Goal: Navigation & Orientation: Find specific page/section

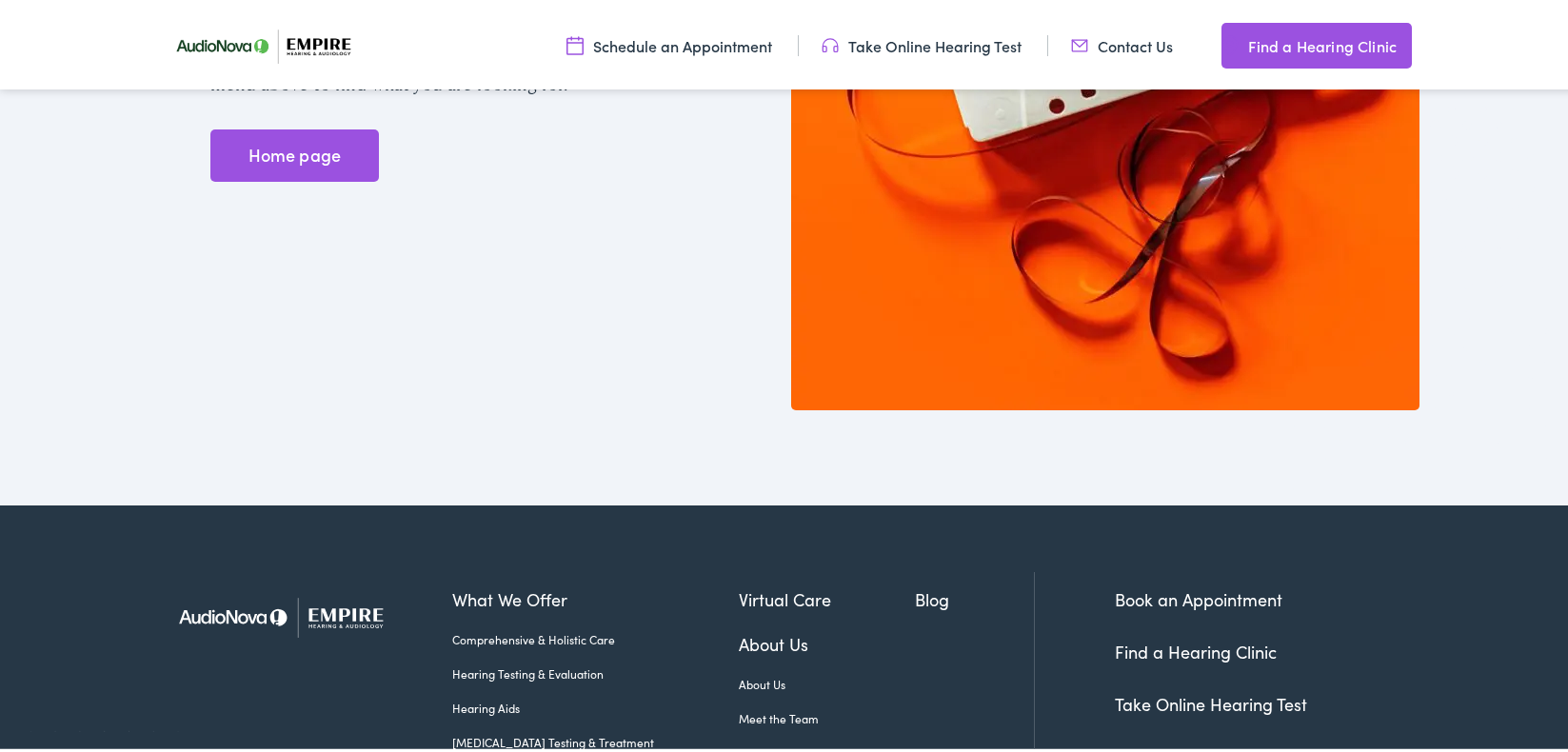
scroll to position [803, 0]
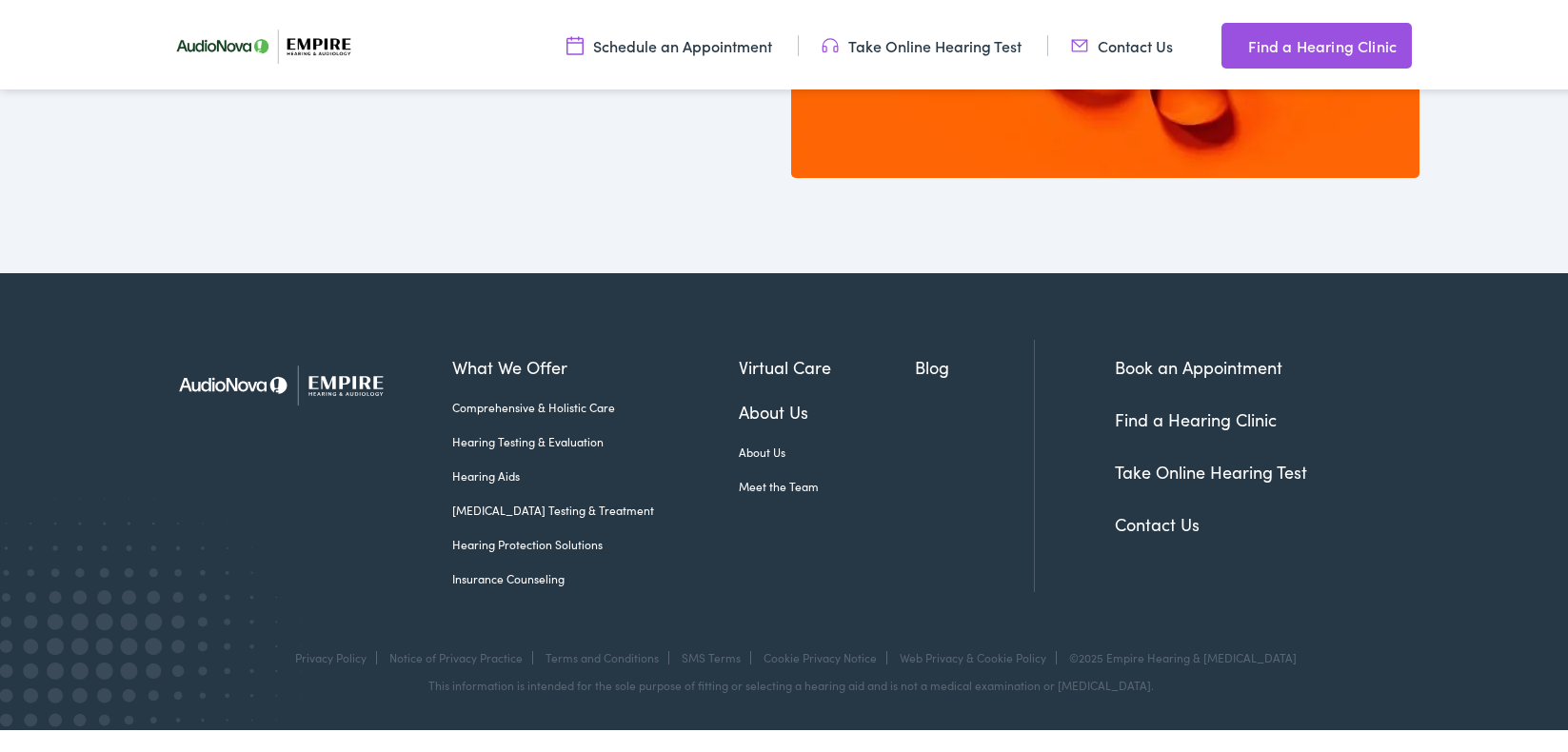
click at [1162, 520] on link "Contact Us" at bounding box center [1157, 520] width 85 height 23
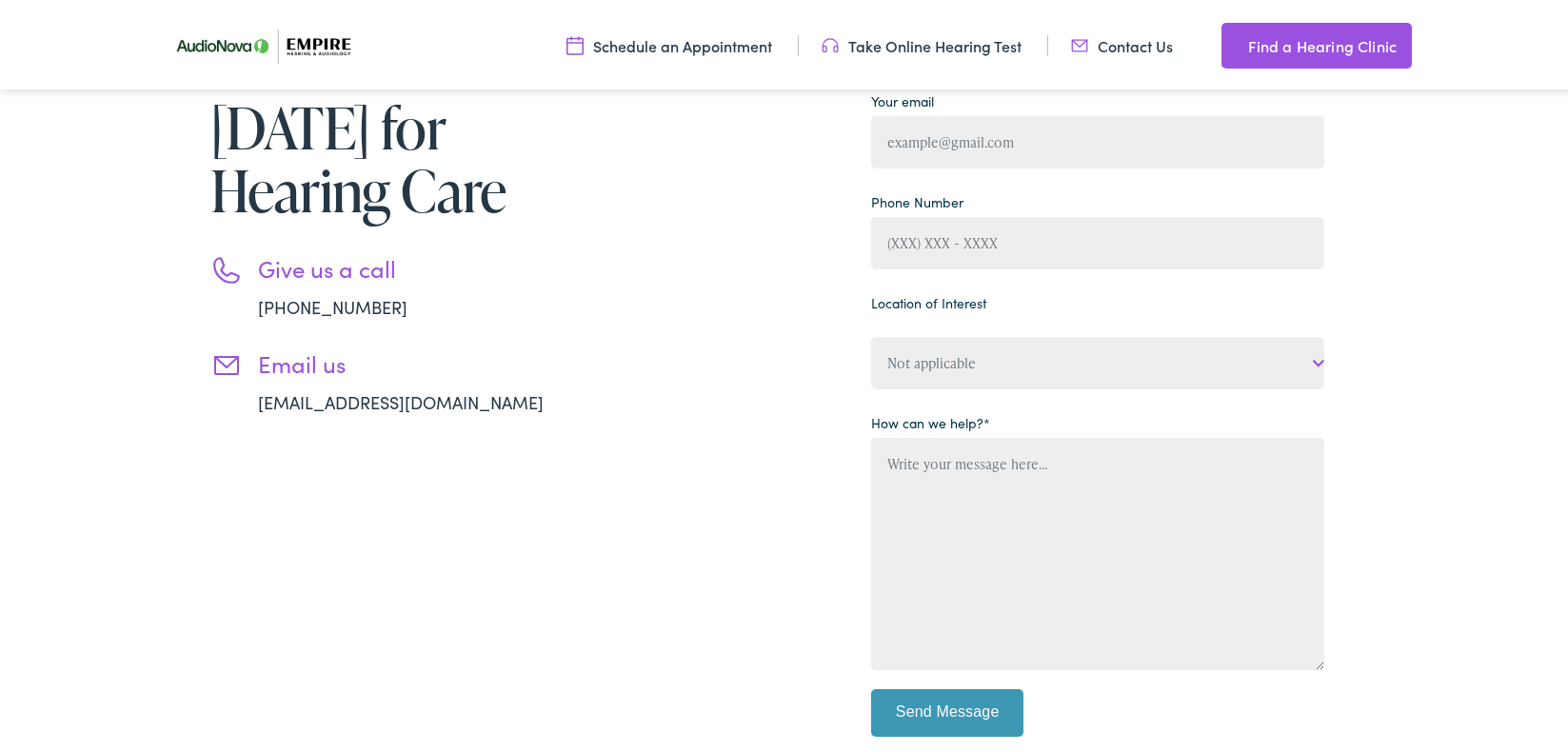
scroll to position [909, 0]
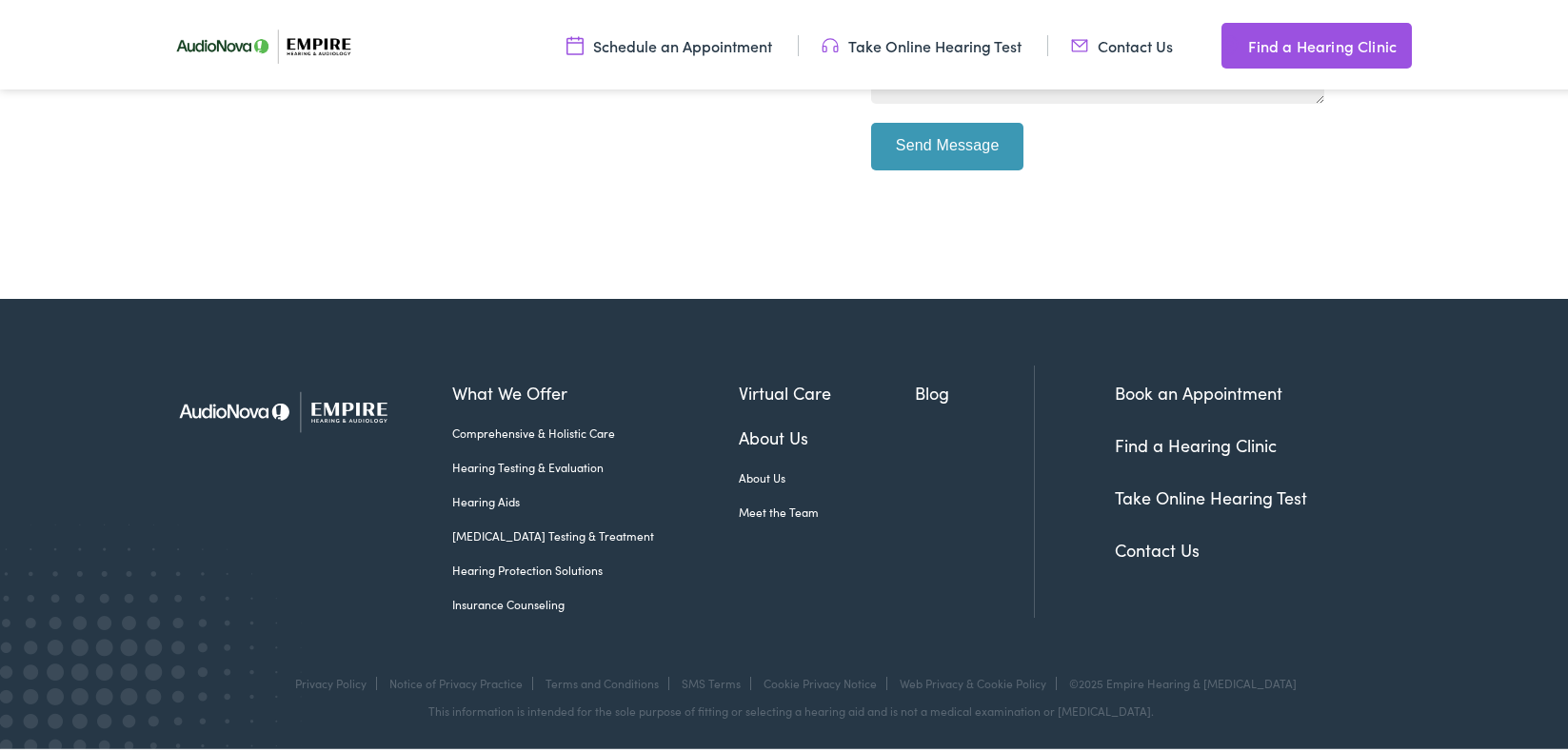
click at [1171, 550] on link "Contact Us" at bounding box center [1157, 546] width 85 height 23
click at [1245, 37] on link "Find a Hearing Clinic" at bounding box center [1317, 42] width 191 height 46
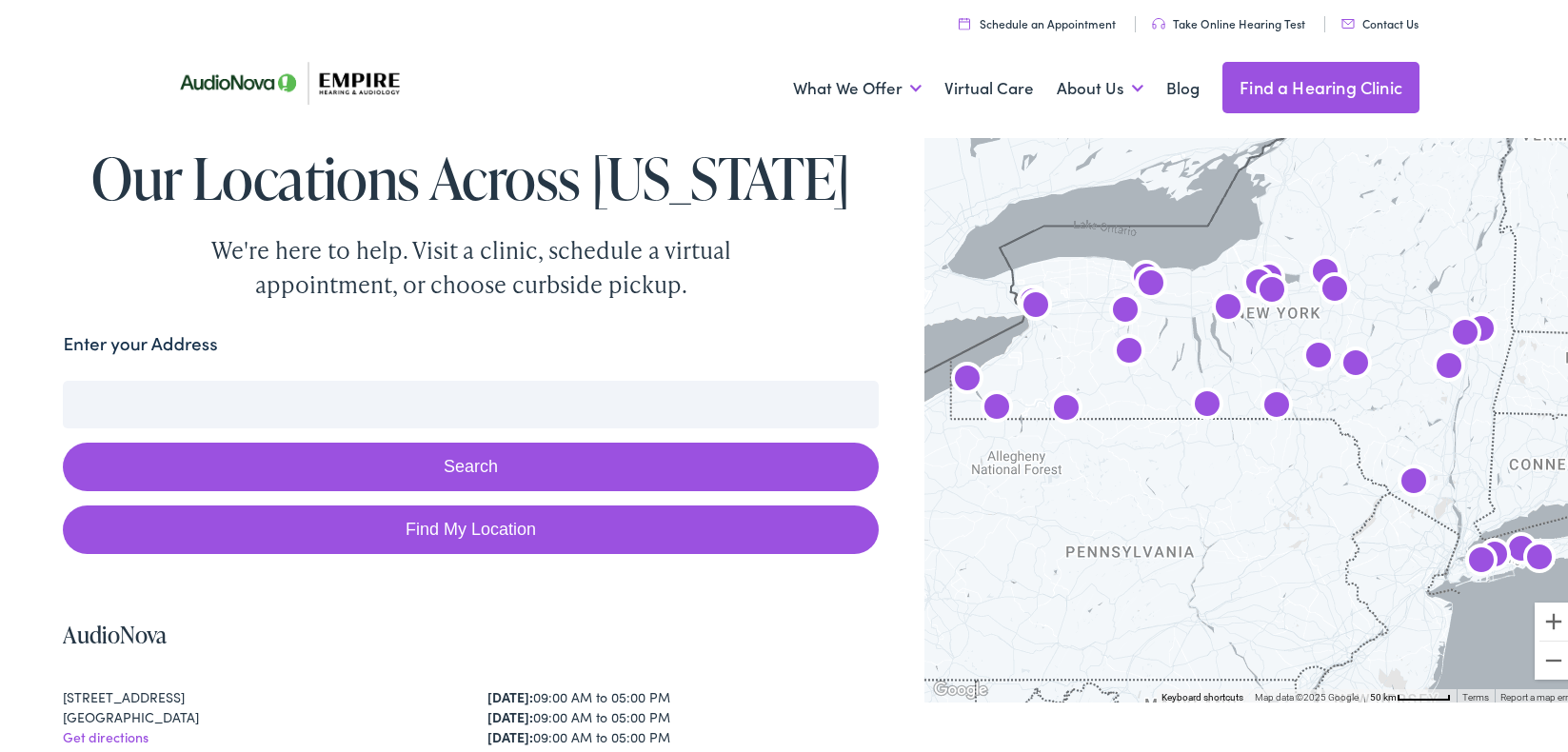
click at [301, 397] on input "Enter your Address" at bounding box center [470, 400] width 816 height 48
paste input "[URL][DOMAIN_NAME]"
type input "[URL][DOMAIN_NAME]"
click at [400, 450] on button "Search" at bounding box center [470, 463] width 816 height 49
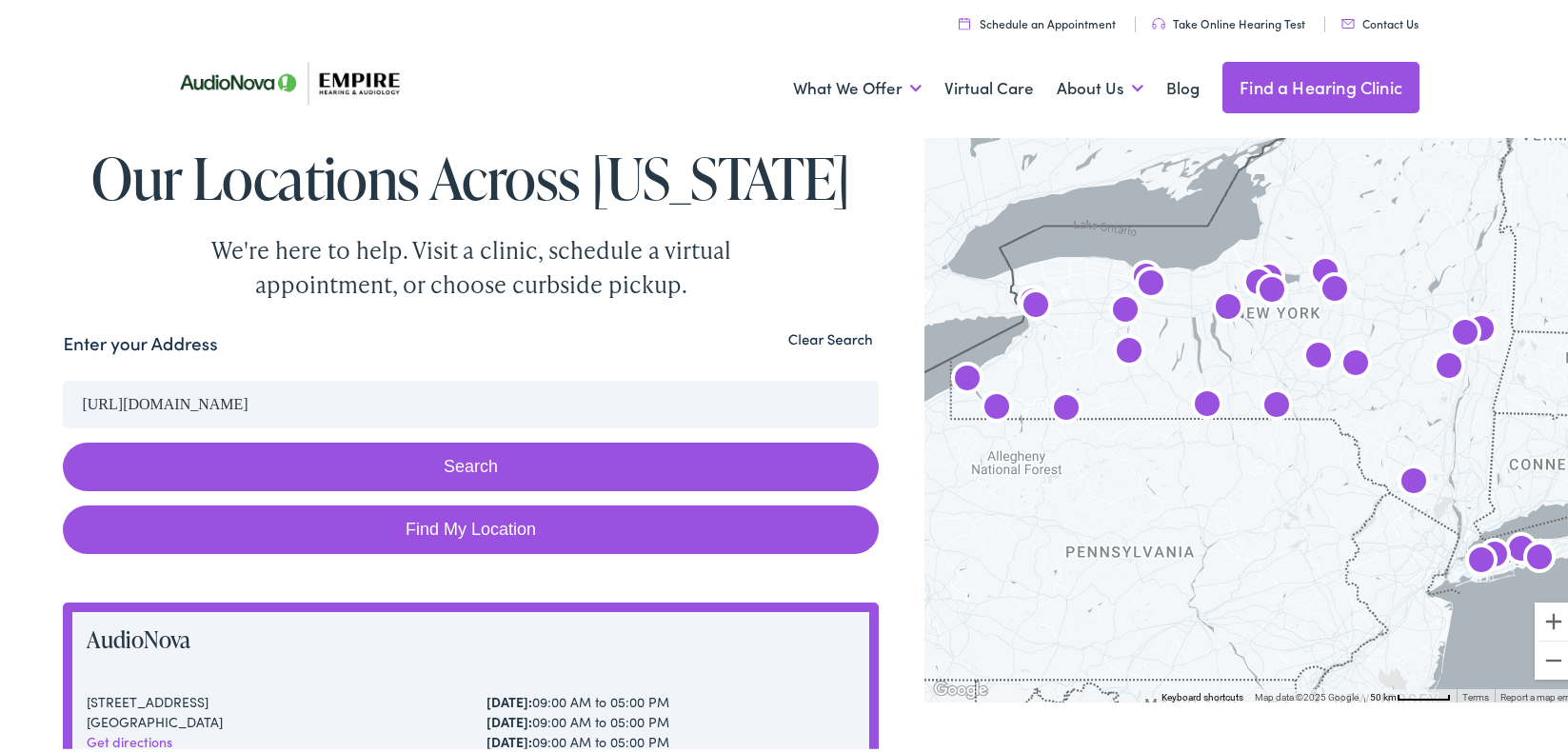
drag, startPoint x: 471, startPoint y: 397, endPoint x: 0, endPoint y: 359, distance: 472.5
paste input "[STREET_ADDRESS][PERSON_NAME][US_STATE]"
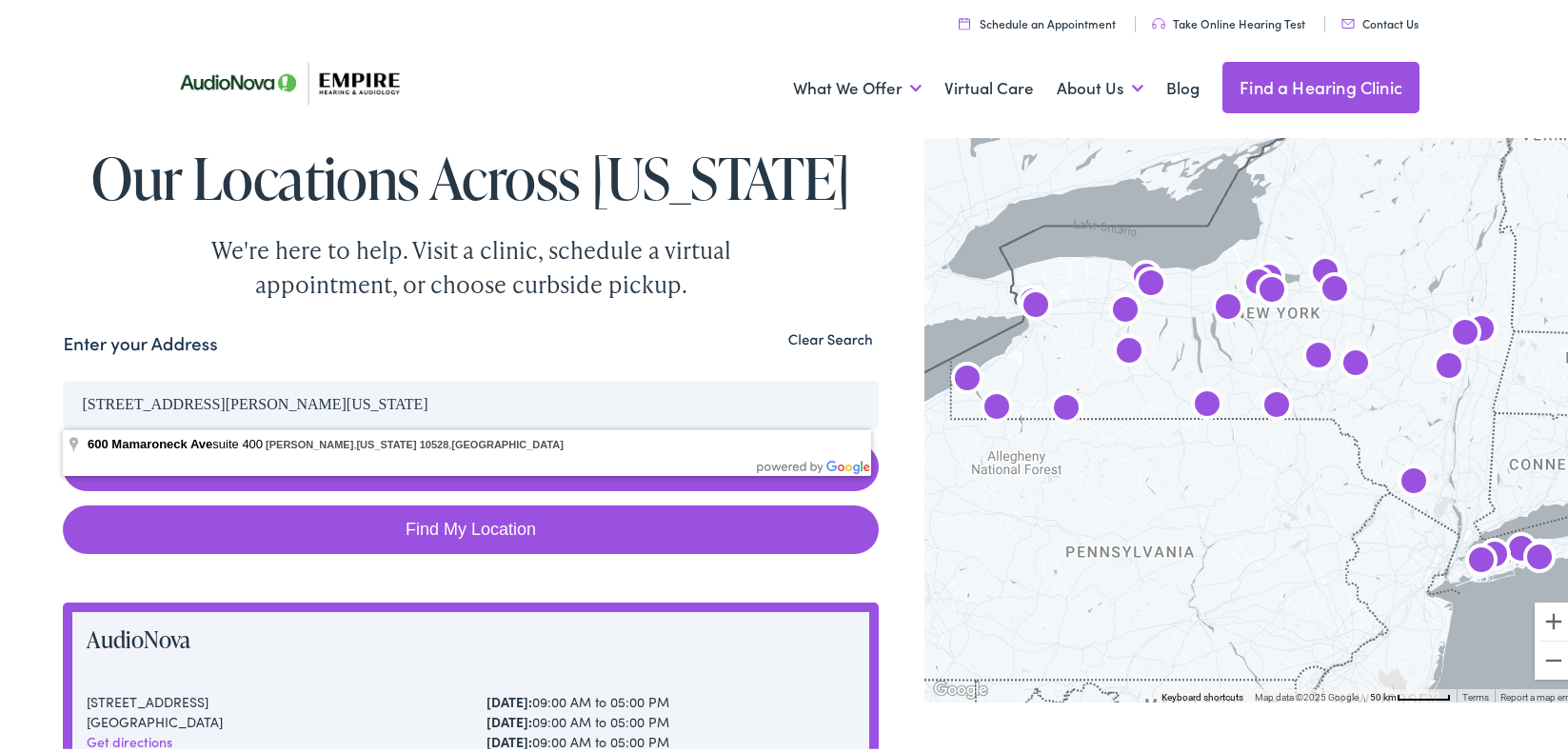
type input "[STREET_ADDRESS][PERSON_NAME][US_STATE]"
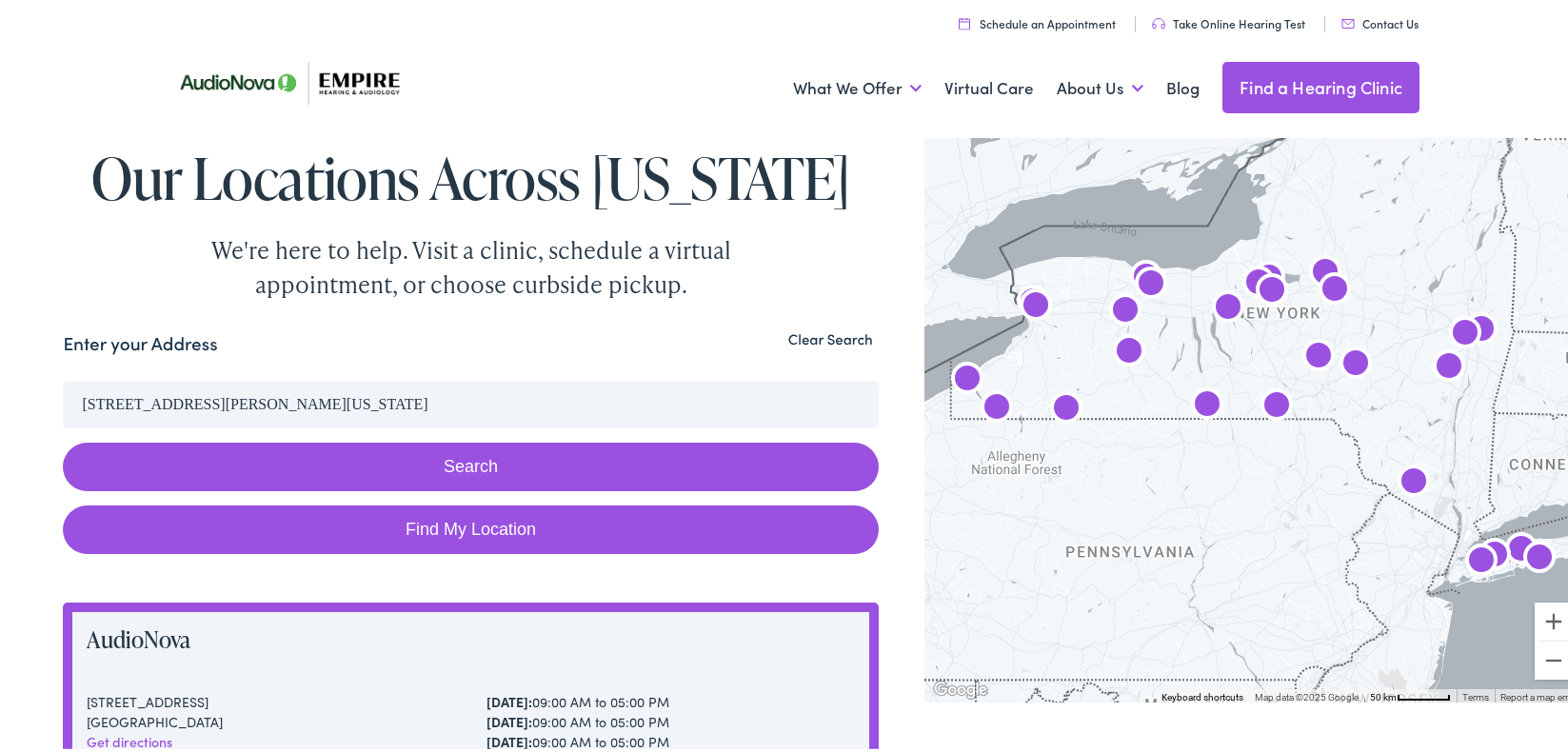
click at [381, 471] on button "Search" at bounding box center [470, 463] width 816 height 49
click at [481, 461] on button "Search" at bounding box center [470, 463] width 816 height 49
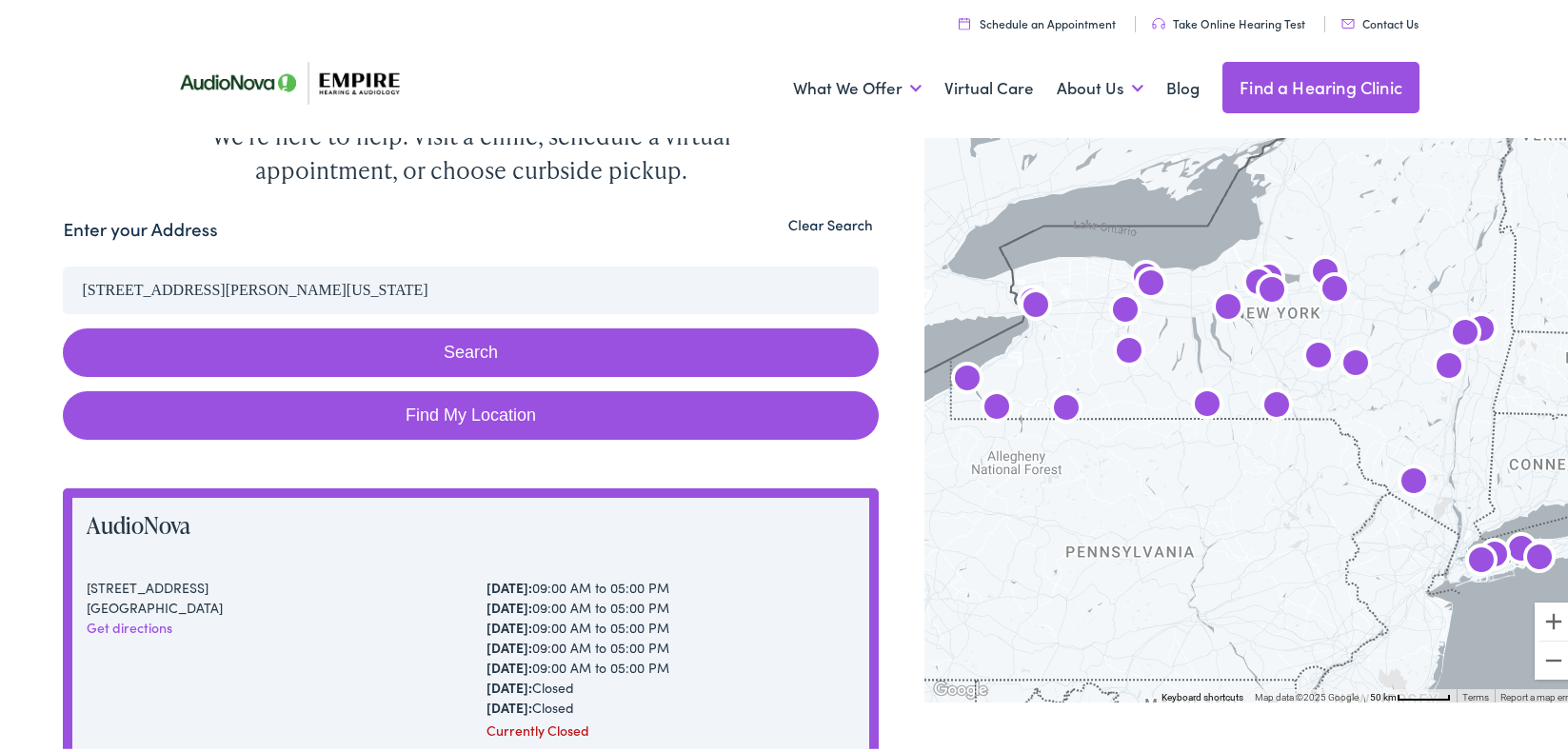
scroll to position [228, 0]
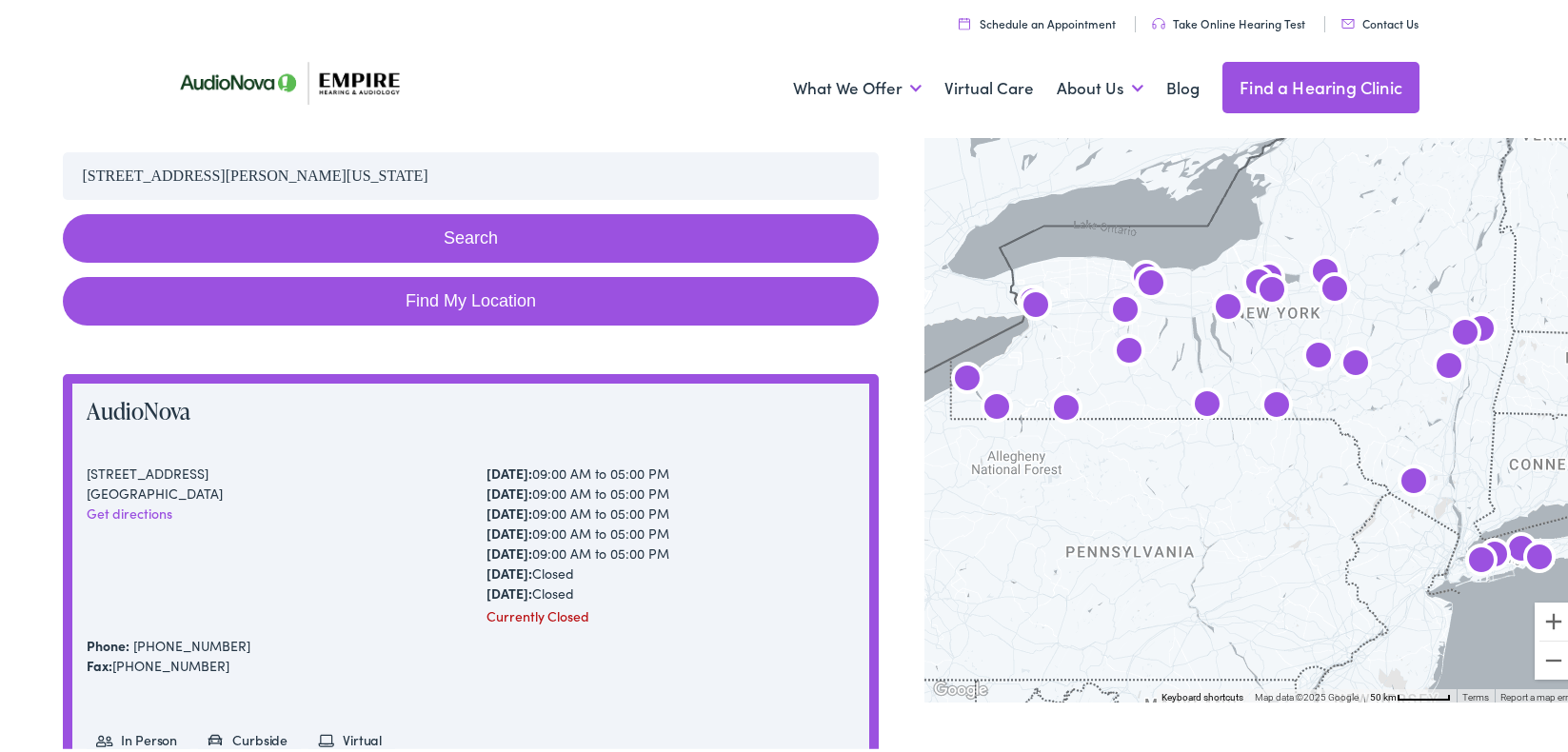
click at [452, 249] on button "Search" at bounding box center [470, 235] width 816 height 49
click at [563, 237] on button "Search" at bounding box center [470, 235] width 816 height 49
click at [561, 237] on button "Search" at bounding box center [470, 235] width 816 height 49
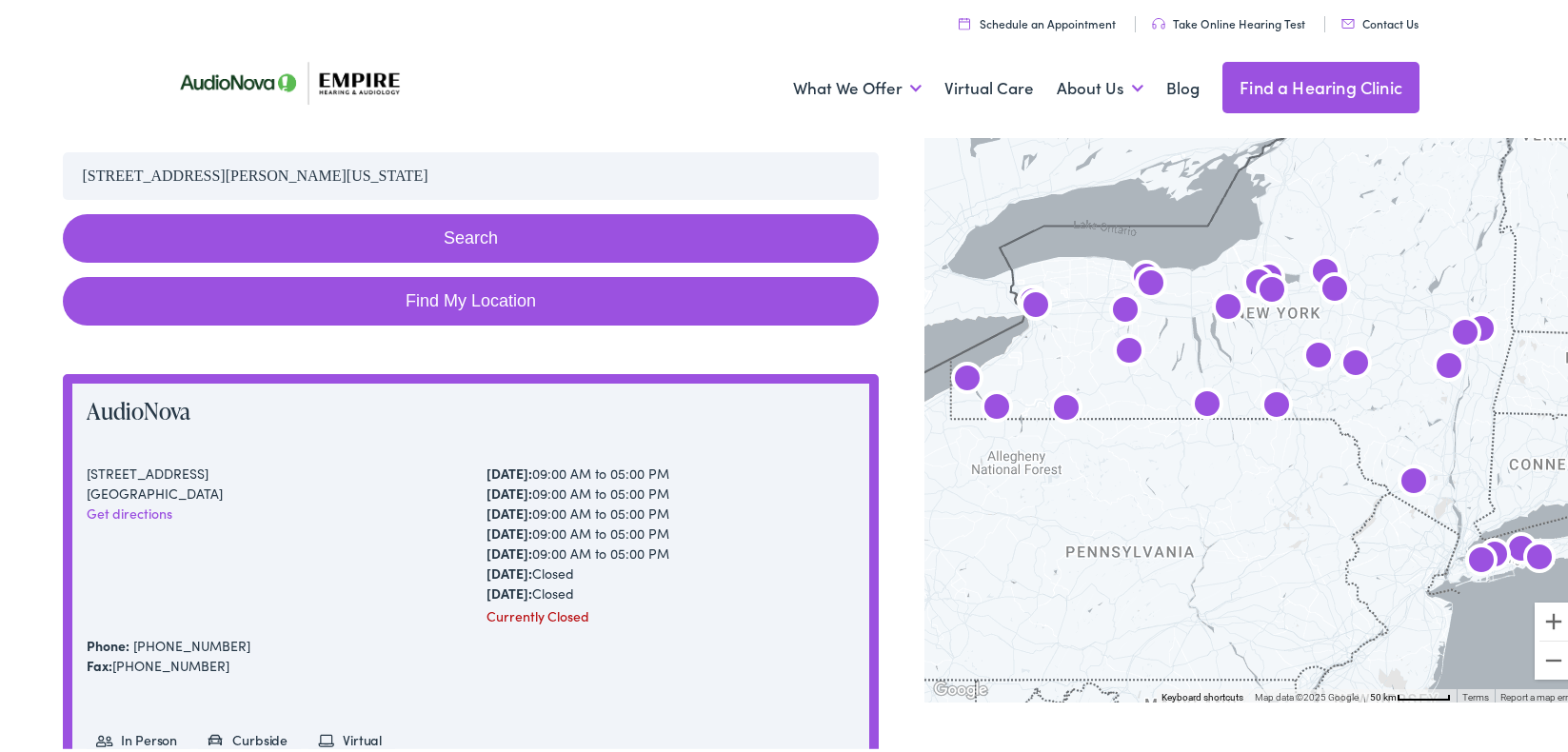
click at [561, 237] on button "Search" at bounding box center [470, 235] width 816 height 49
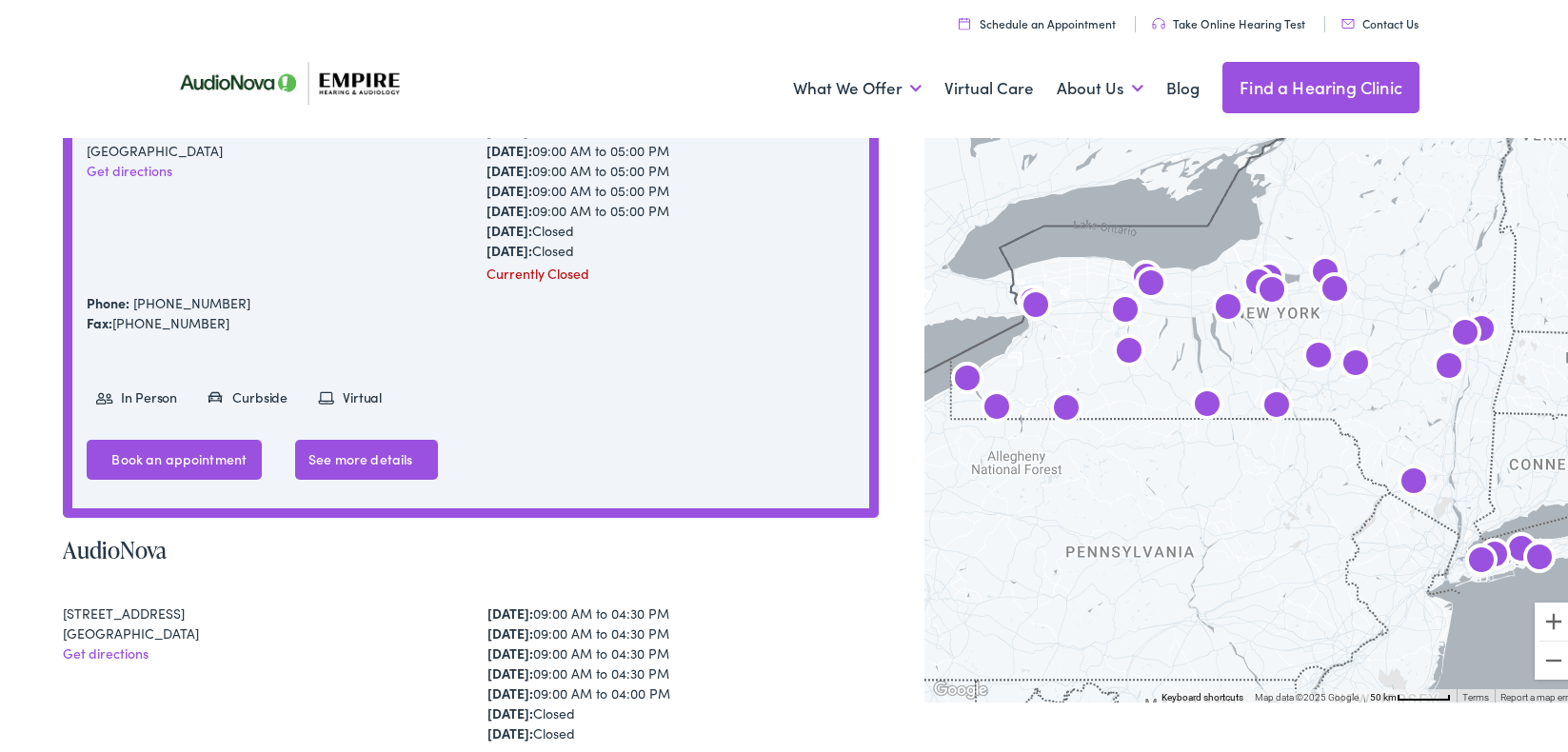
scroll to position [0, 0]
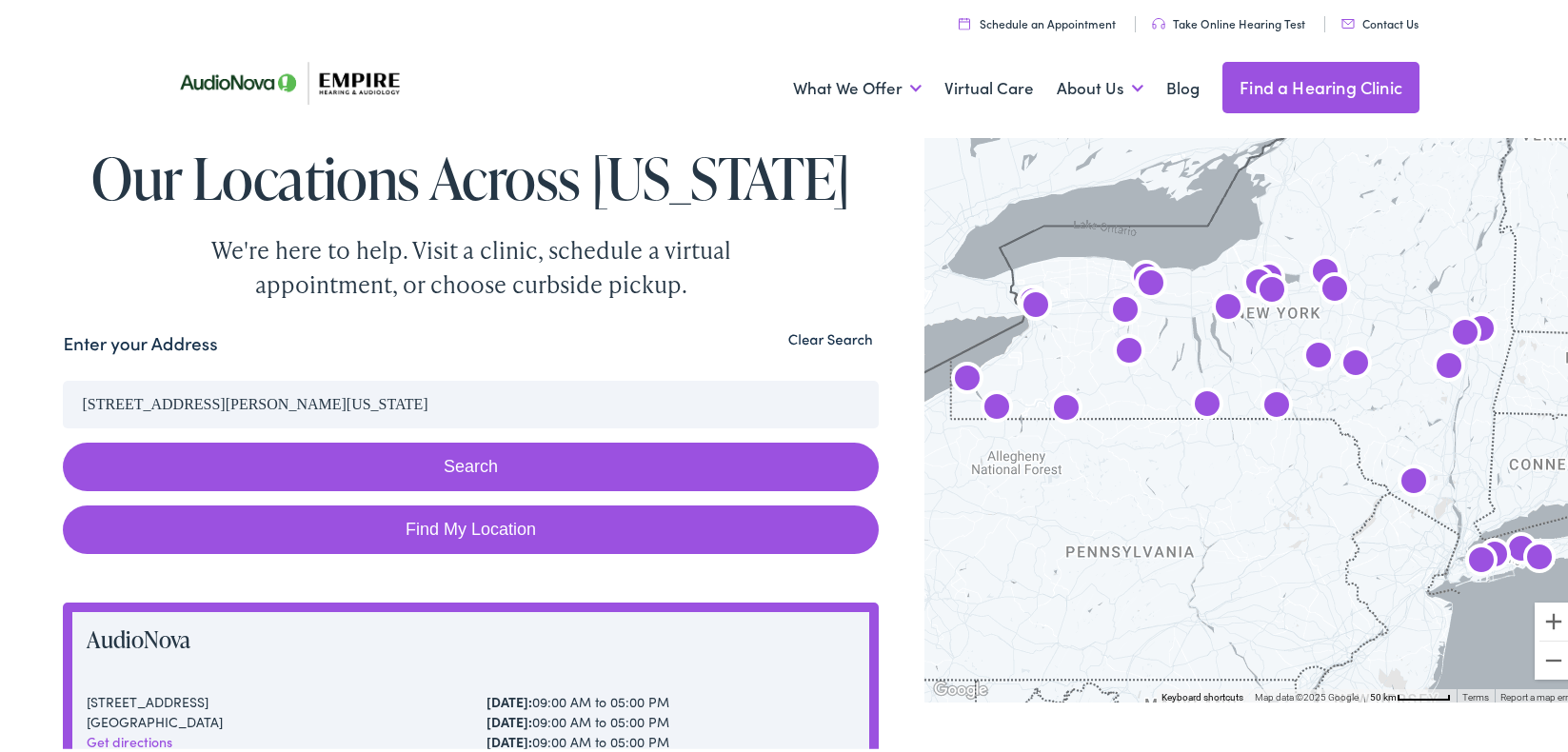
drag, startPoint x: 451, startPoint y: 398, endPoint x: 0, endPoint y: 328, distance: 456.4
click at [832, 341] on button "Clear Search" at bounding box center [830, 335] width 96 height 18
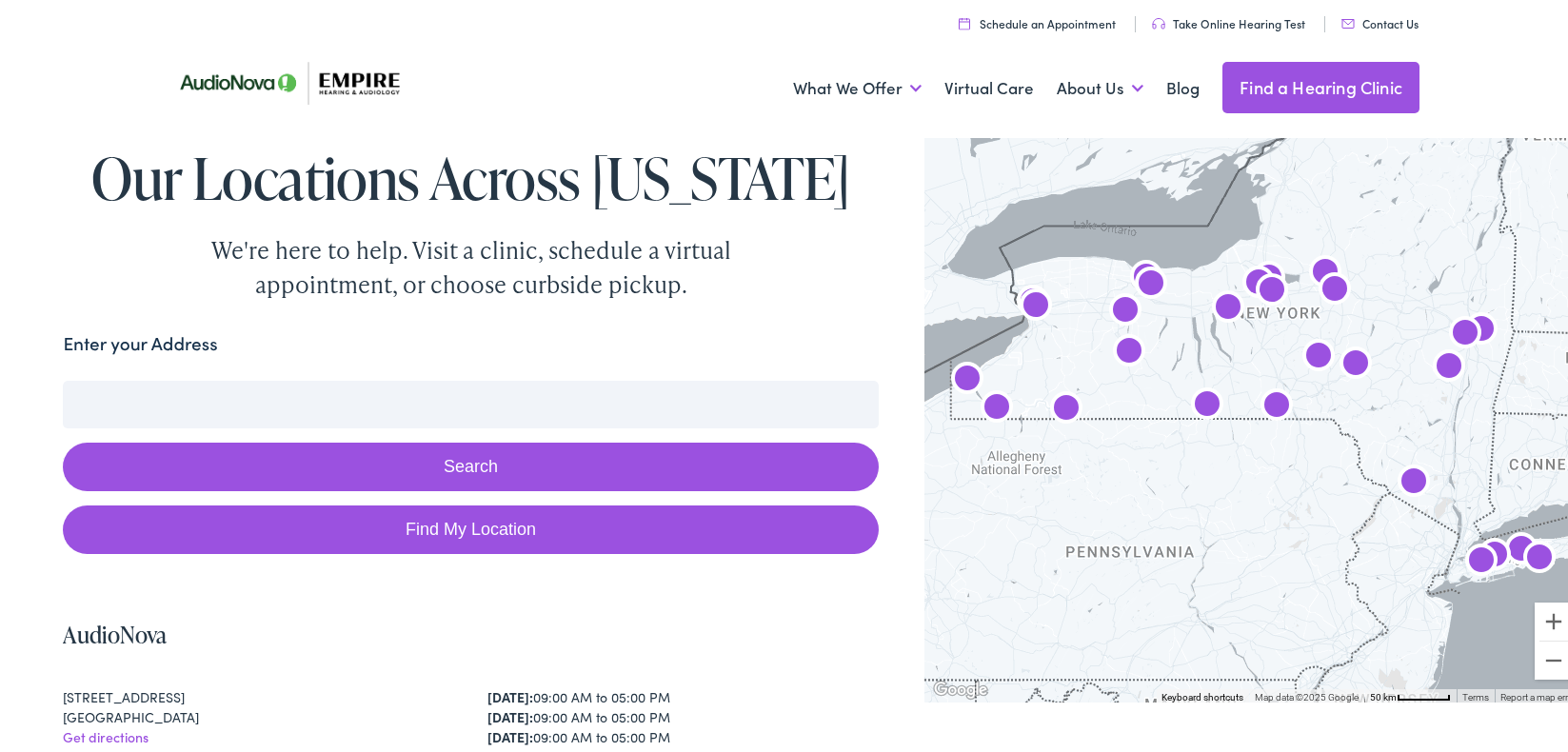
click at [520, 412] on input "Enter your Address" at bounding box center [470, 400] width 816 height 48
paste input "[STREET_ADDRESS][PERSON_NAME][US_STATE]"
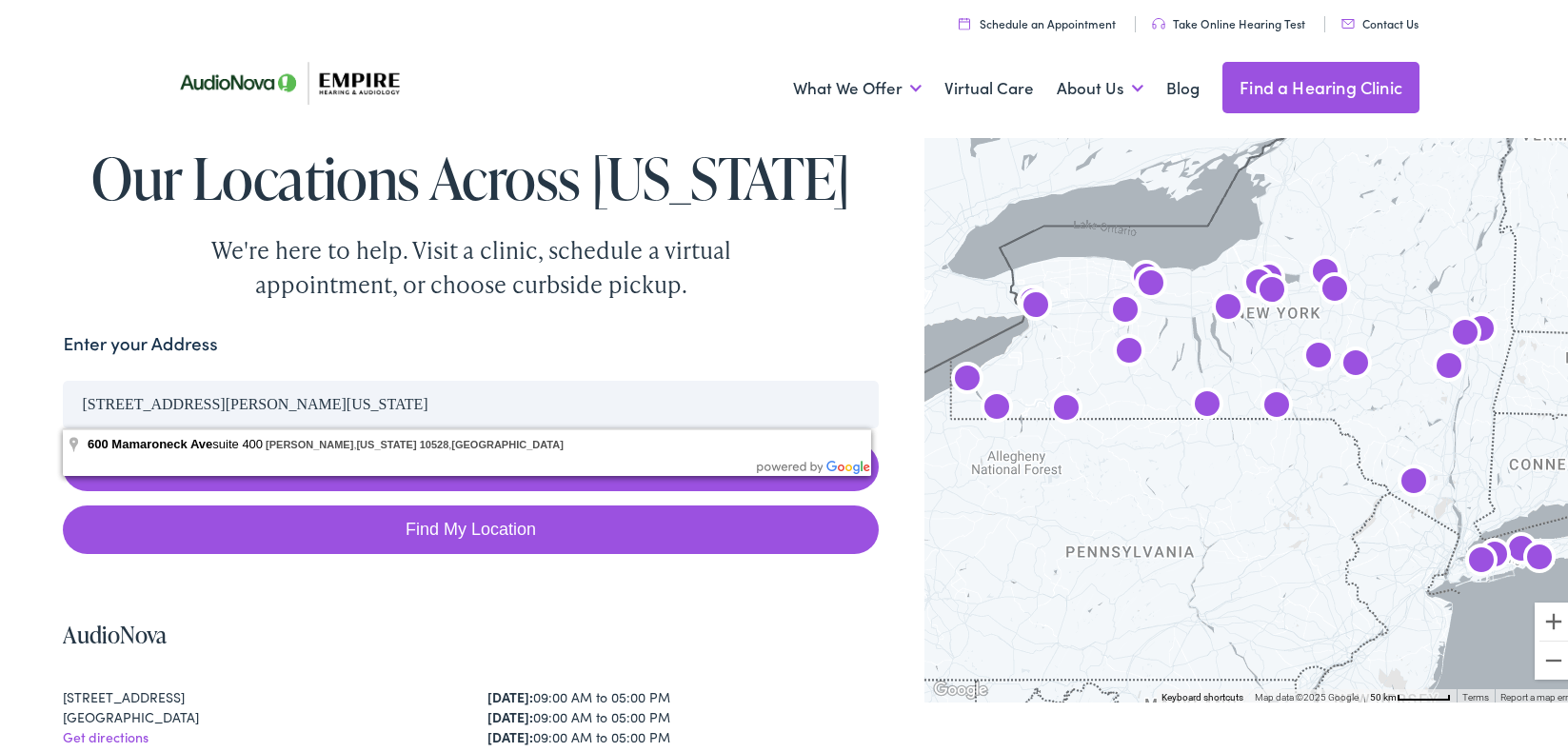
type input "[STREET_ADDRESS][PERSON_NAME][US_STATE]"
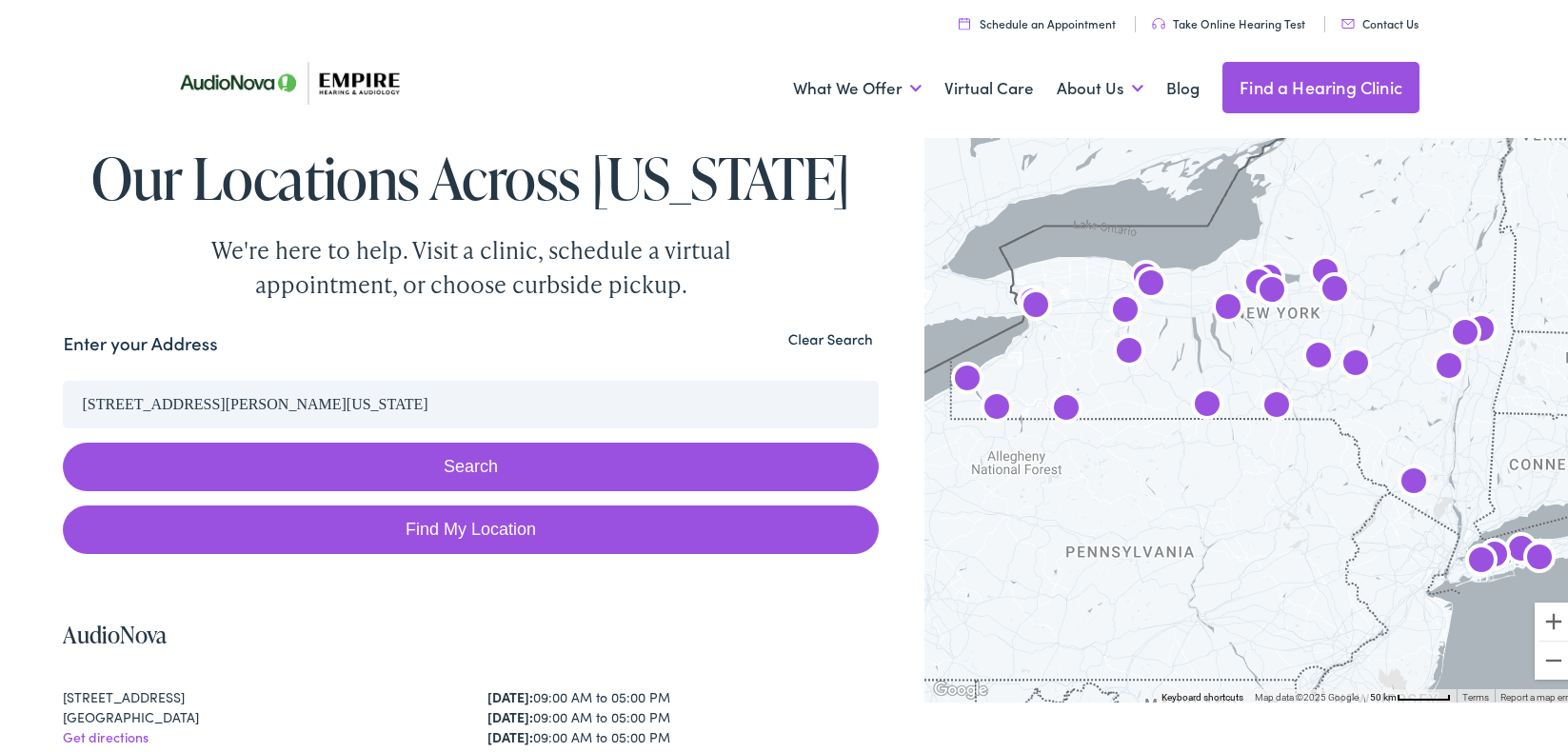
scroll to position [228, 0]
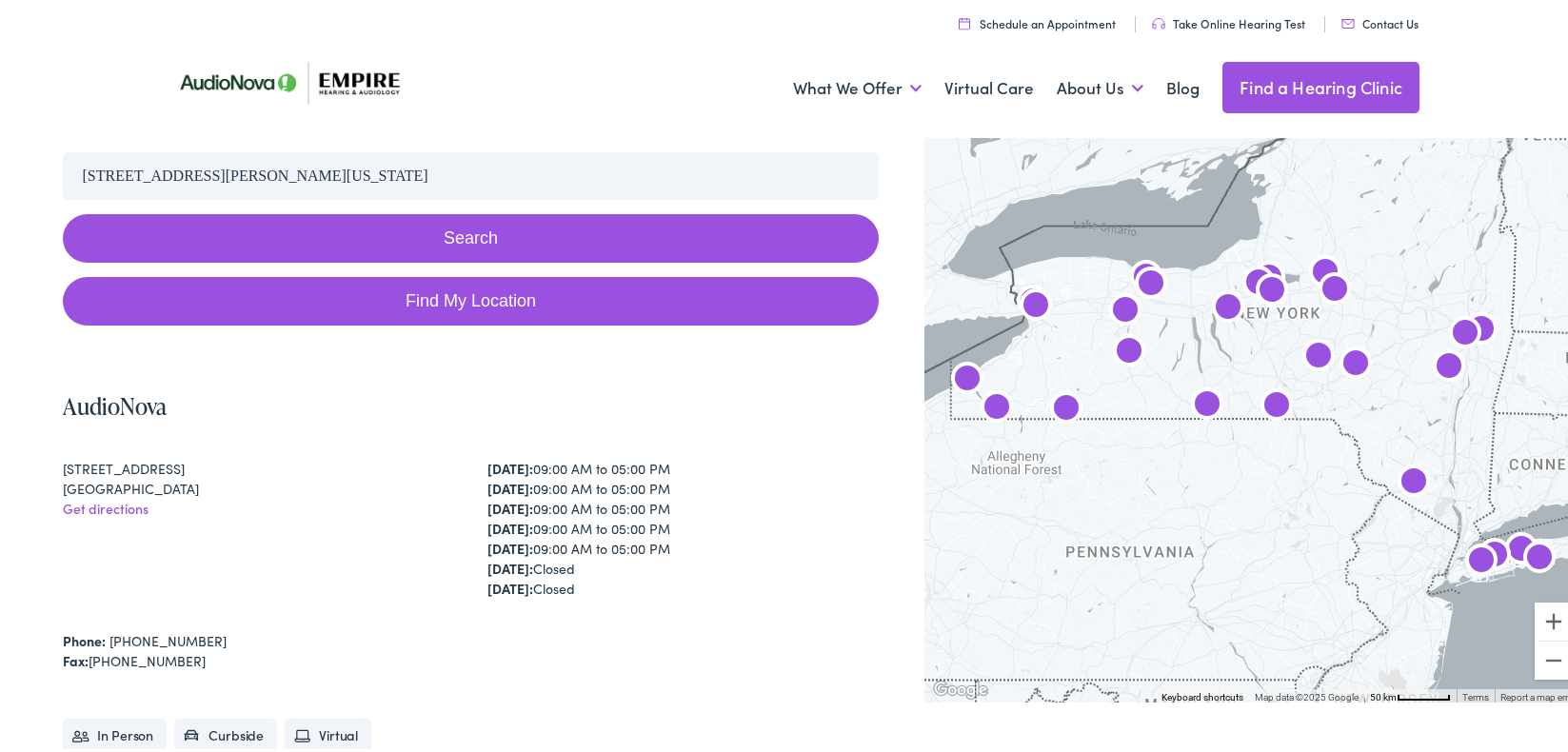
click at [499, 235] on button "Search" at bounding box center [470, 235] width 816 height 49
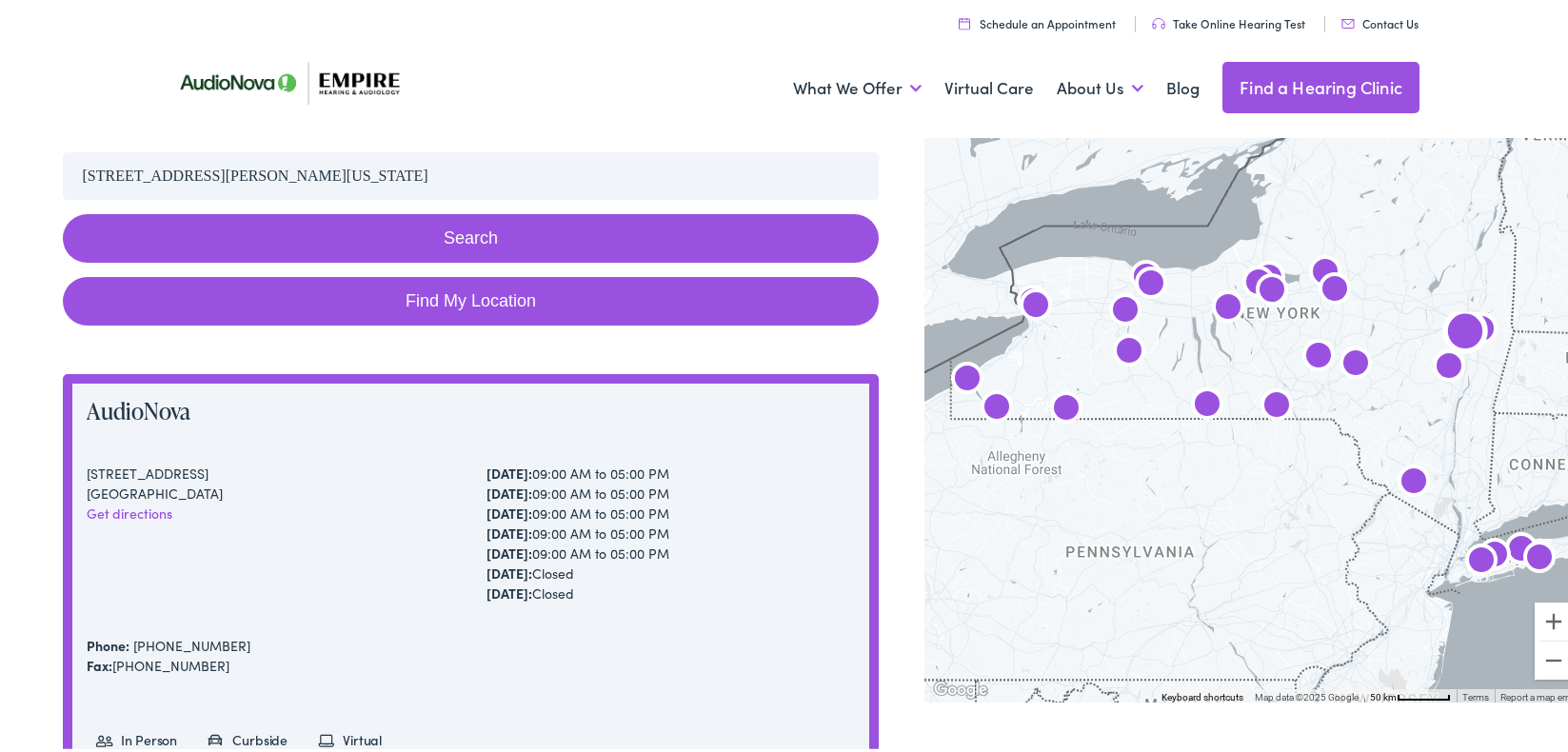
scroll to position [343, 0]
